Goal: Navigation & Orientation: Find specific page/section

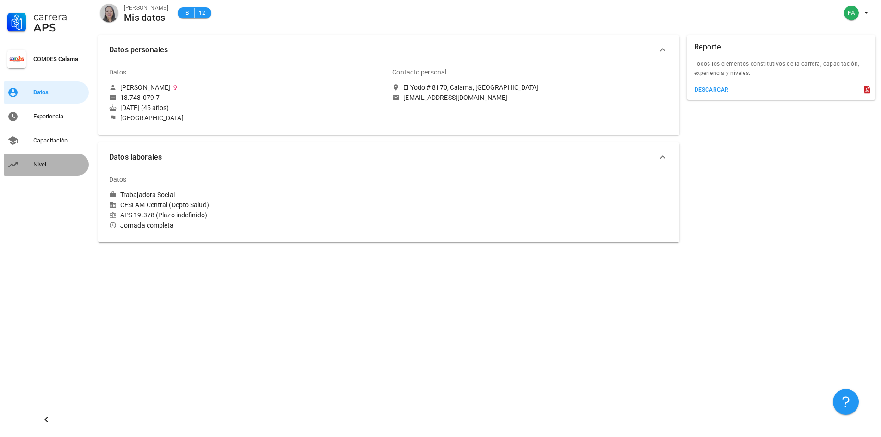
click at [45, 159] on div "Nivel" at bounding box center [59, 164] width 52 height 15
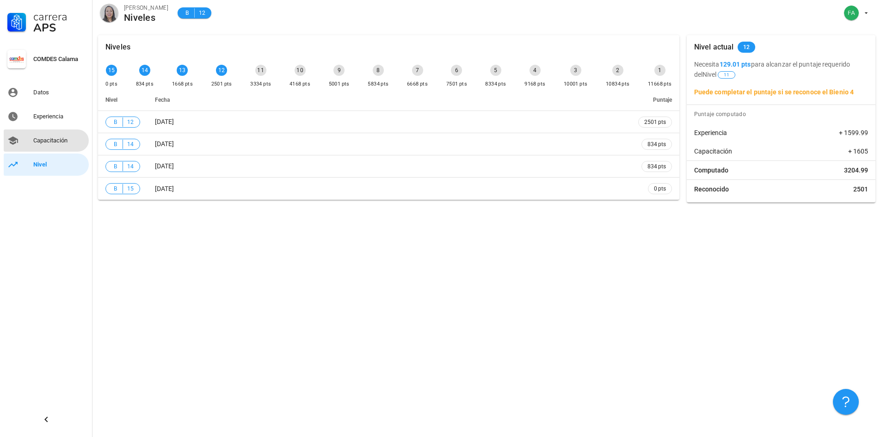
click at [49, 141] on div "Capacitación" at bounding box center [59, 140] width 52 height 7
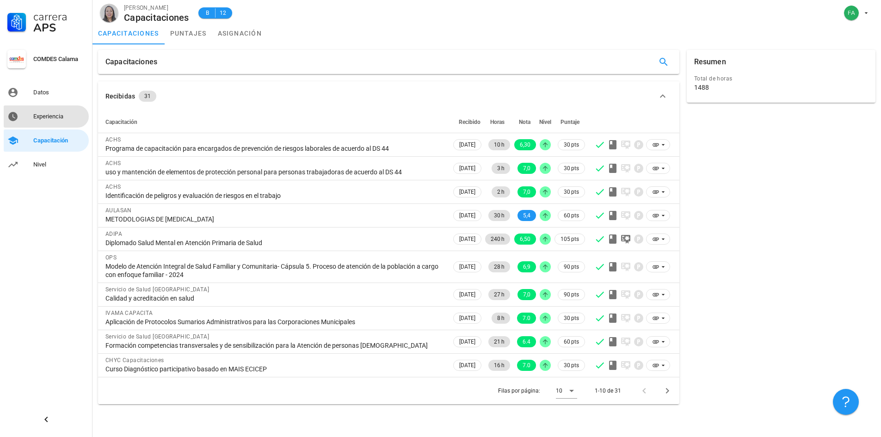
click at [57, 120] on div "Experiencia" at bounding box center [59, 116] width 52 height 7
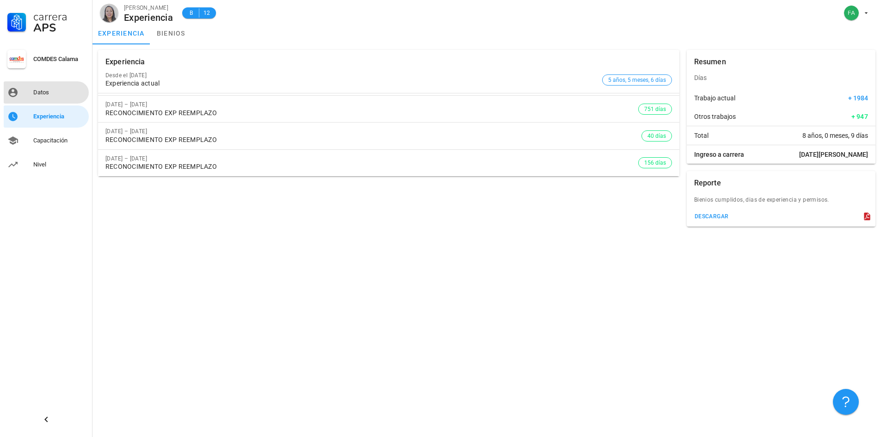
click at [54, 92] on div "Datos" at bounding box center [59, 92] width 52 height 7
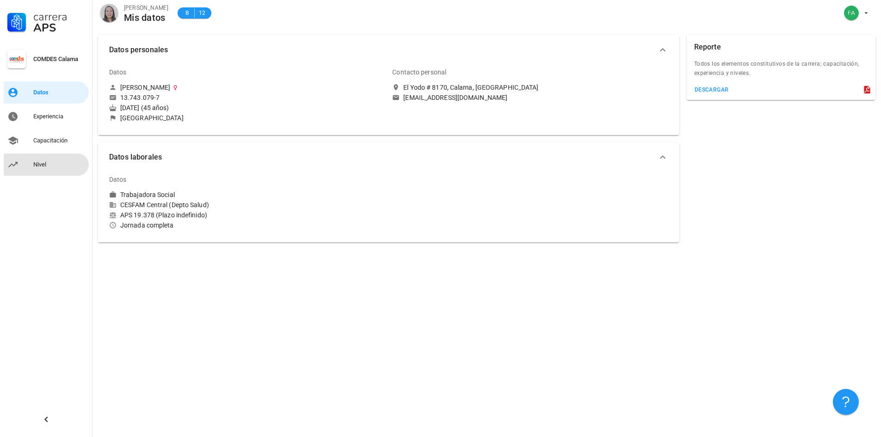
click at [43, 160] on div "Nivel" at bounding box center [59, 164] width 52 height 15
